Goal: Transaction & Acquisition: Register for event/course

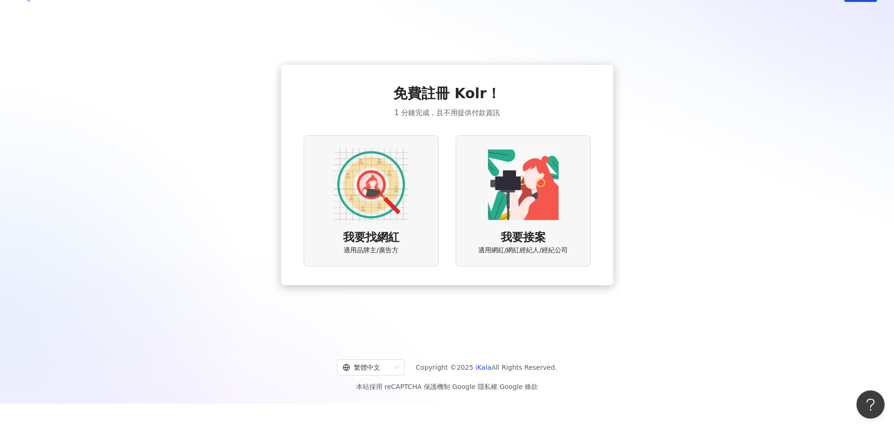
scroll to position [43, 0]
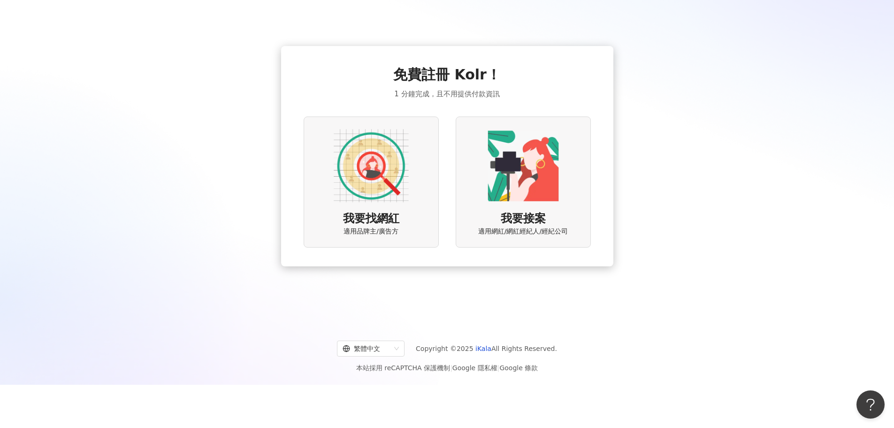
click at [369, 170] on img at bounding box center [371, 165] width 75 height 75
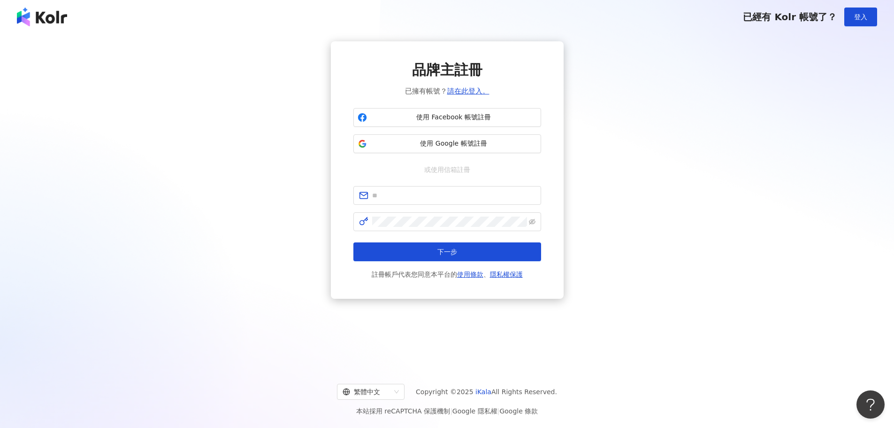
click at [43, 17] on img at bounding box center [42, 17] width 50 height 19
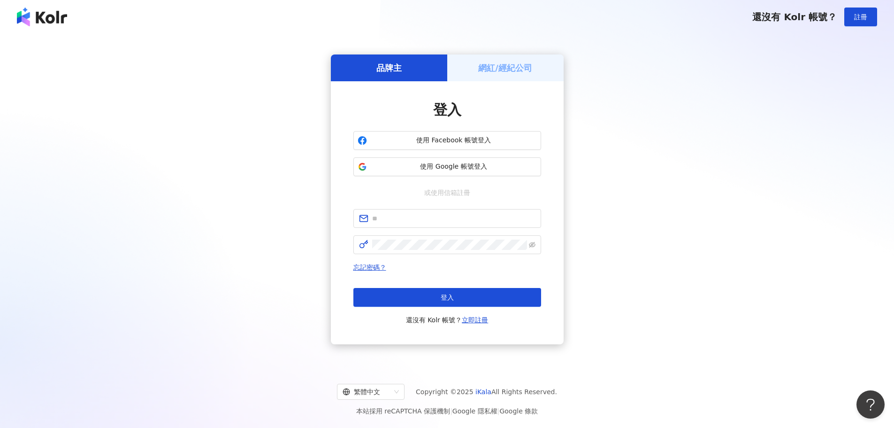
click at [498, 71] on h5 "網紅/經紀公司" at bounding box center [505, 68] width 54 height 12
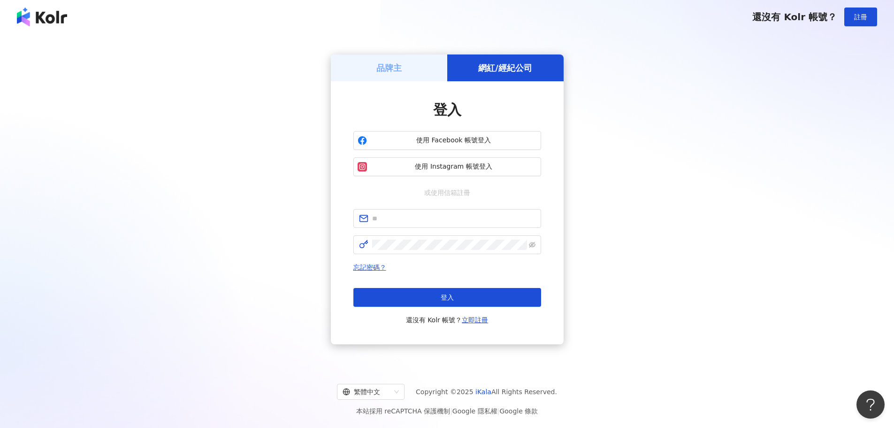
click at [416, 71] on div "品牌主" at bounding box center [389, 67] width 116 height 27
